Goal: Task Accomplishment & Management: Manage account settings

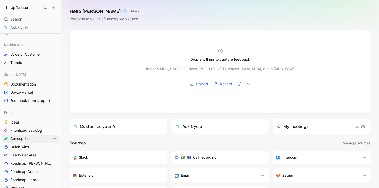
scroll to position [139, 0]
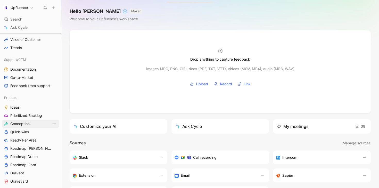
click at [27, 127] on link "Conception" at bounding box center [30, 124] width 57 height 8
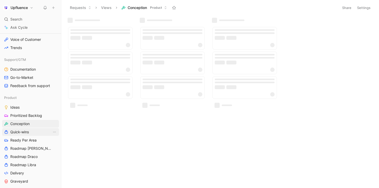
click at [25, 130] on span "Quick-wins" at bounding box center [19, 132] width 19 height 5
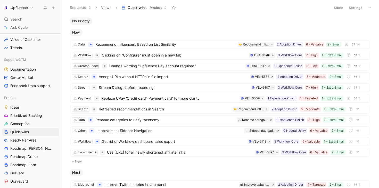
click at [358, 10] on button "Settings" at bounding box center [355, 7] width 18 height 7
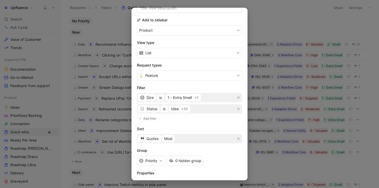
scroll to position [83, 0]
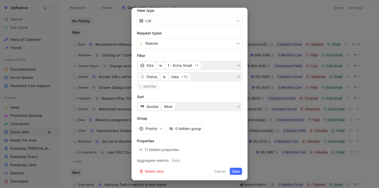
click at [146, 87] on span "Add filter" at bounding box center [149, 86] width 13 height 5
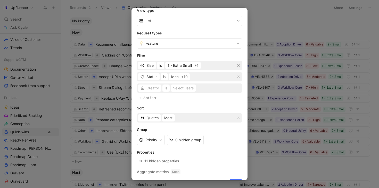
click at [153, 88] on div "Creator is Select users" at bounding box center [189, 88] width 105 height 9
click at [154, 91] on button "Creator" at bounding box center [149, 88] width 23 height 7
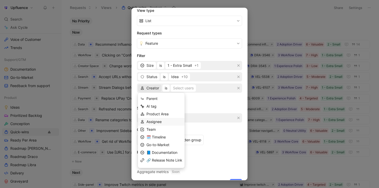
scroll to position [4, 0]
click at [165, 113] on span "Product Area" at bounding box center [157, 110] width 22 height 4
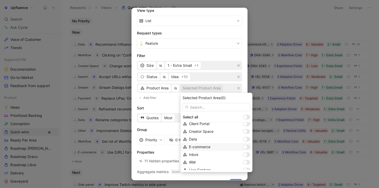
scroll to position [25, 0]
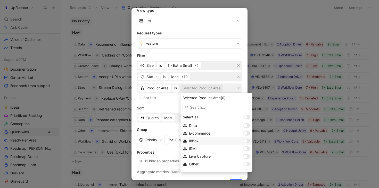
click at [243, 141] on div at bounding box center [246, 141] width 7 height 5
click at [243, 149] on div at bounding box center [245, 149] width 4 height 4
click at [243, 136] on div at bounding box center [245, 136] width 4 height 4
click at [243, 165] on div at bounding box center [245, 167] width 4 height 4
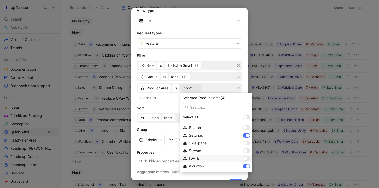
click at [243, 159] on div at bounding box center [246, 159] width 7 height 5
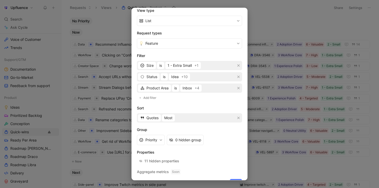
scroll to position [95, 0]
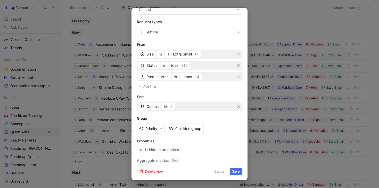
click at [236, 171] on button "Save" at bounding box center [235, 171] width 12 height 7
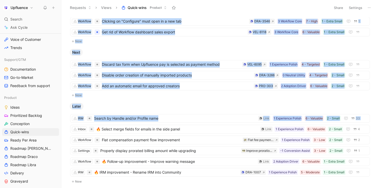
scroll to position [54, 0]
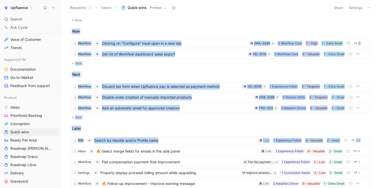
drag, startPoint x: 185, startPoint y: 98, endPoint x: 185, endPoint y: 20, distance: 77.5
click at [185, 20] on div "No Priority Workflow Add Platform Favicon for Product Providers in Campaign Set…" at bounding box center [219, 102] width 310 height 171
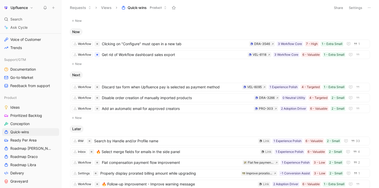
click at [189, 127] on div "Later" at bounding box center [219, 129] width 305 height 7
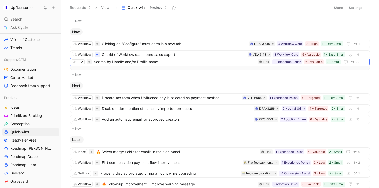
drag, startPoint x: 181, startPoint y: 140, endPoint x: 181, endPoint y: 61, distance: 79.3
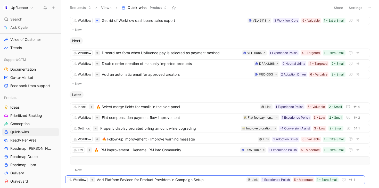
scroll to position [110, 0]
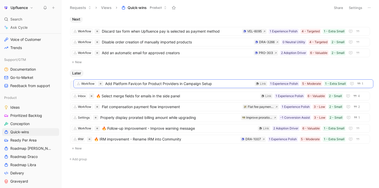
drag, startPoint x: 228, startPoint y: 33, endPoint x: 231, endPoint y: 85, distance: 51.6
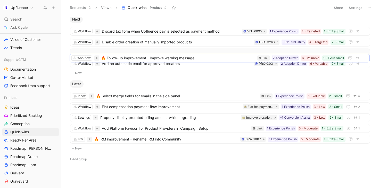
drag, startPoint x: 225, startPoint y: 116, endPoint x: 224, endPoint y: 57, distance: 59.2
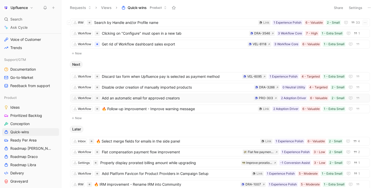
scroll to position [0, 0]
